Goal: Task Accomplishment & Management: Manage account settings

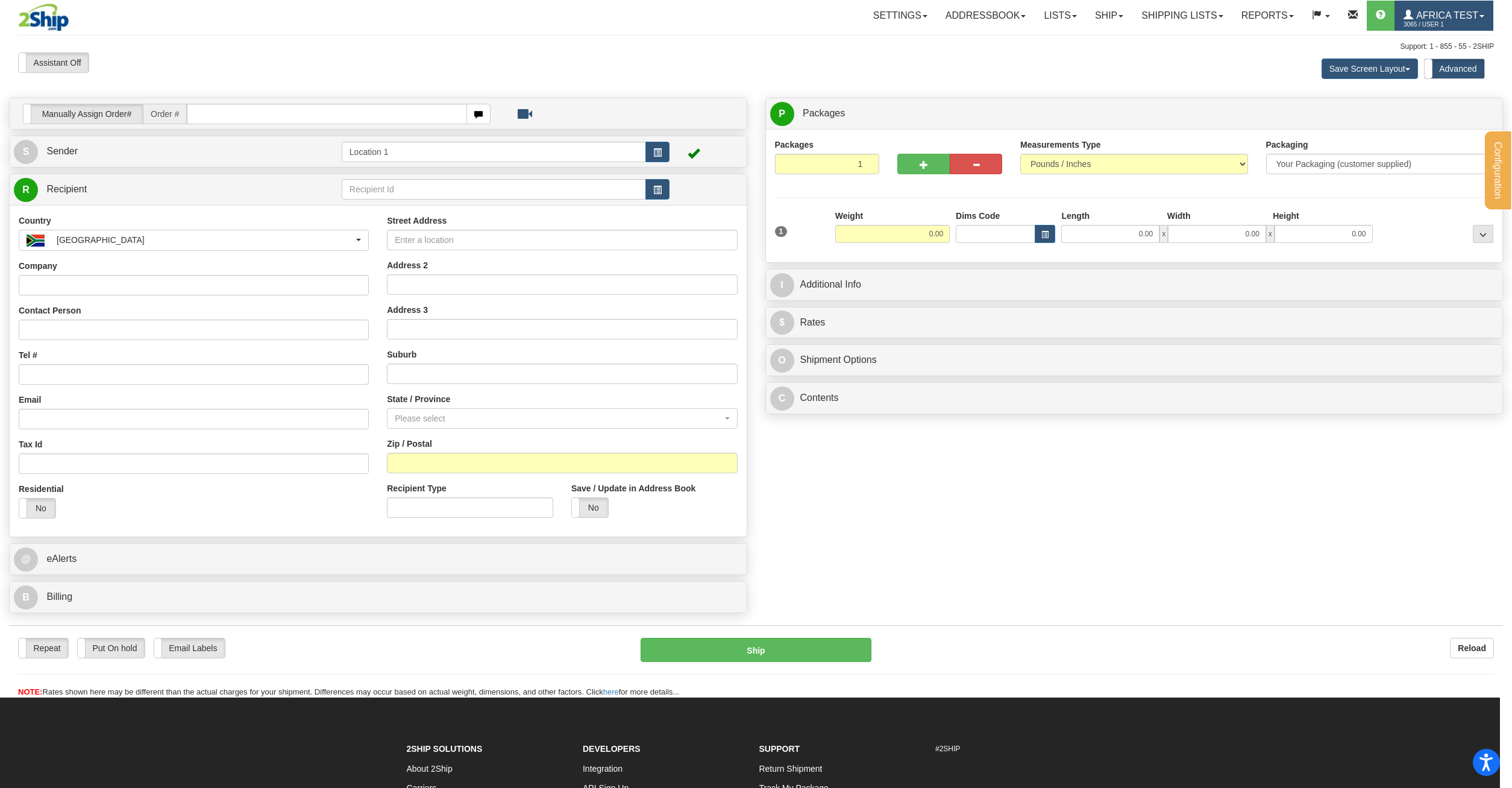
click at [1484, 7] on link "Africa Test 3065 / User 1" at bounding box center [1444, 16] width 99 height 30
click at [1456, 33] on ul "MY ACCOUNT CHANGE PASSWORD MULTI-FACTOR AUTH LOG OUT" at bounding box center [1432, 65] width 123 height 70
click at [1451, 20] on span "3065 / User 1" at bounding box center [1449, 24] width 91 height 12
click at [1444, 44] on span "MY ACCOUNT" at bounding box center [1421, 42] width 56 height 10
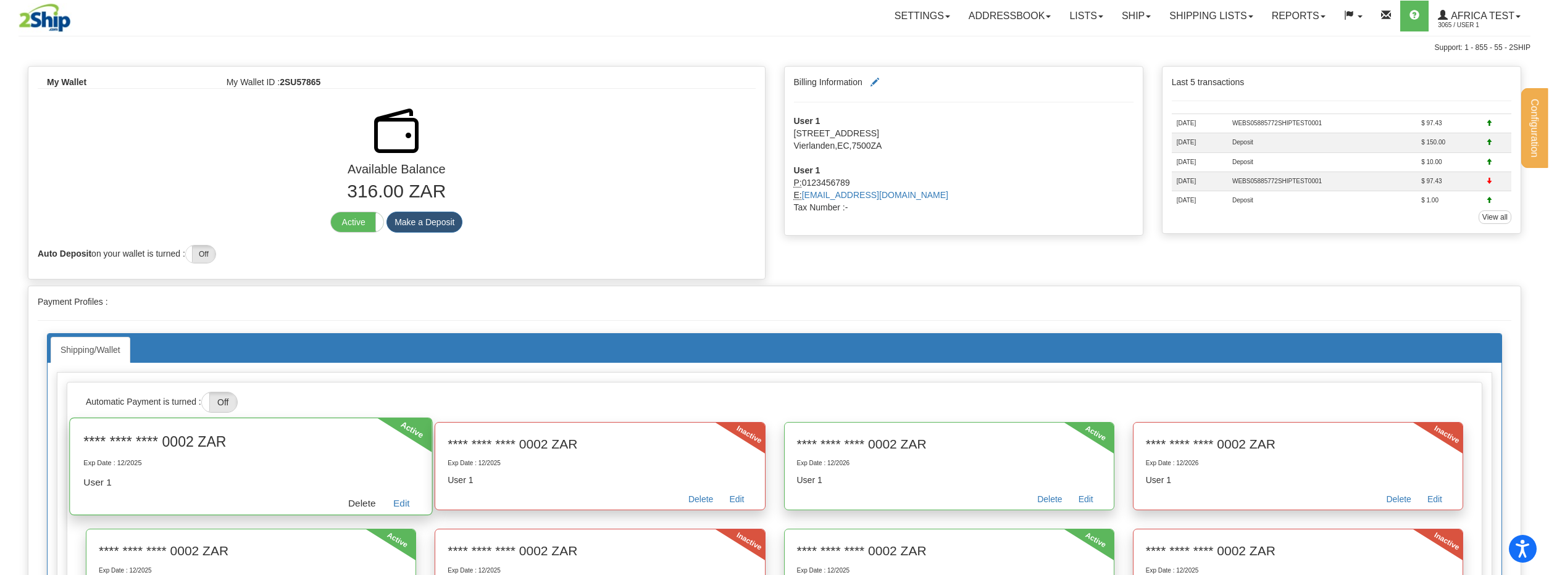
click at [350, 501] on link "Delete" at bounding box center [362, 505] width 45 height 19
click at [349, 500] on link "Delete" at bounding box center [362, 505] width 45 height 19
click at [354, 497] on link "Delete" at bounding box center [362, 505] width 45 height 19
